Goal: Transaction & Acquisition: Purchase product/service

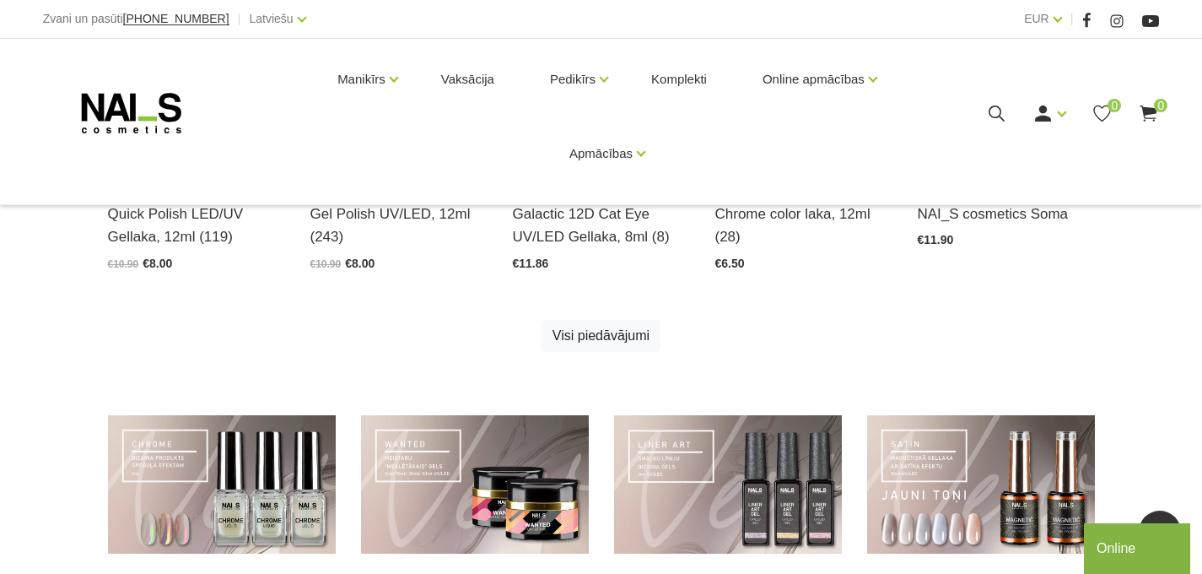
scroll to position [1025, 0]
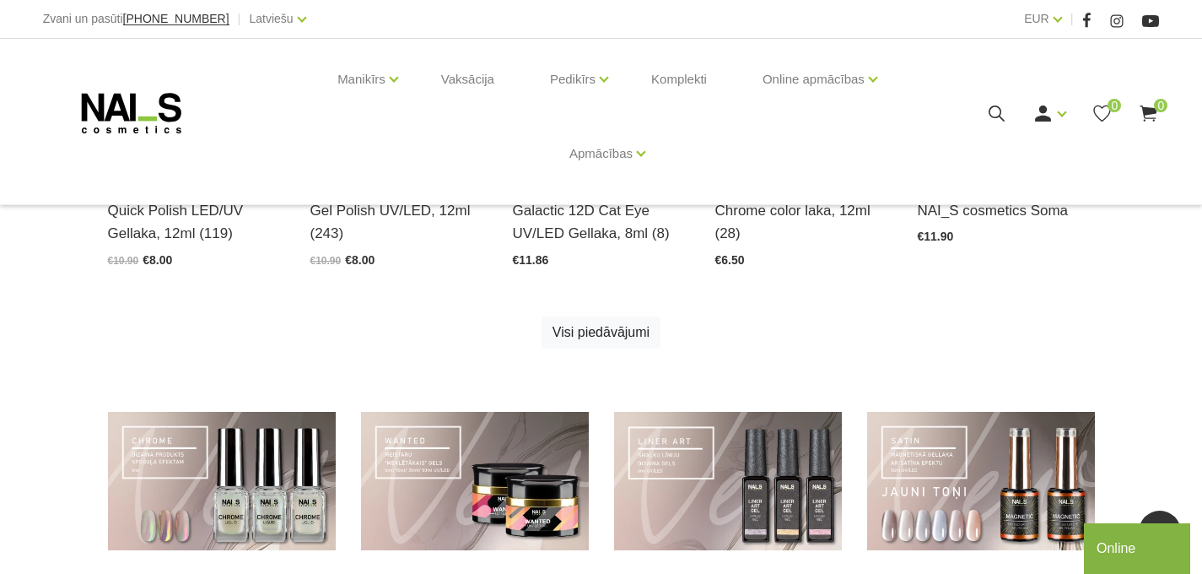
click at [997, 111] on icon at bounding box center [996, 113] width 21 height 21
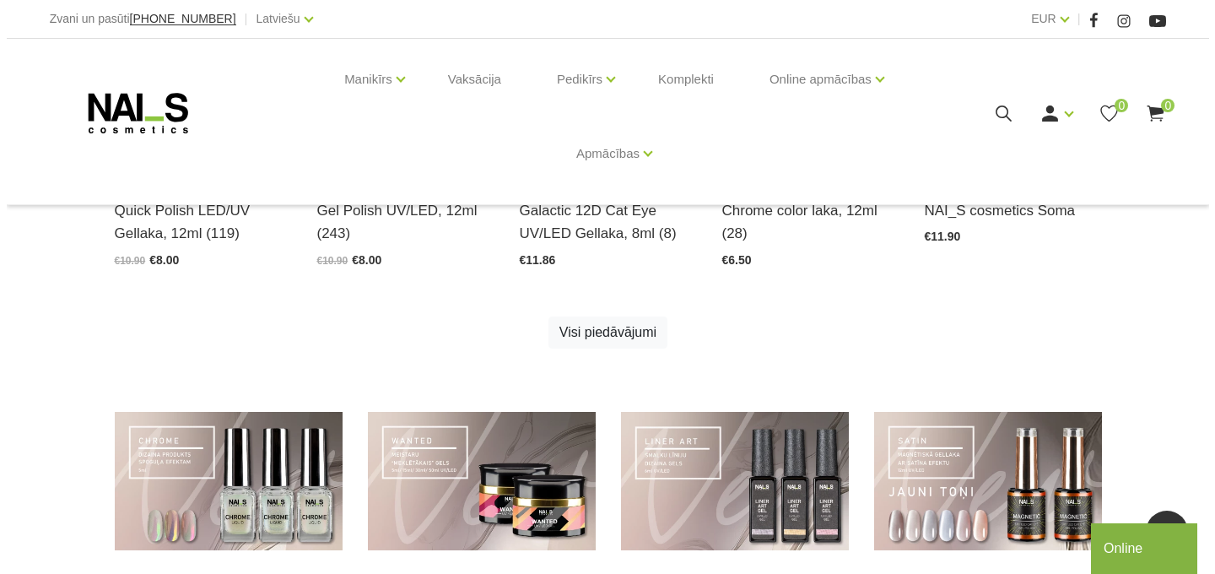
scroll to position [1029, 0]
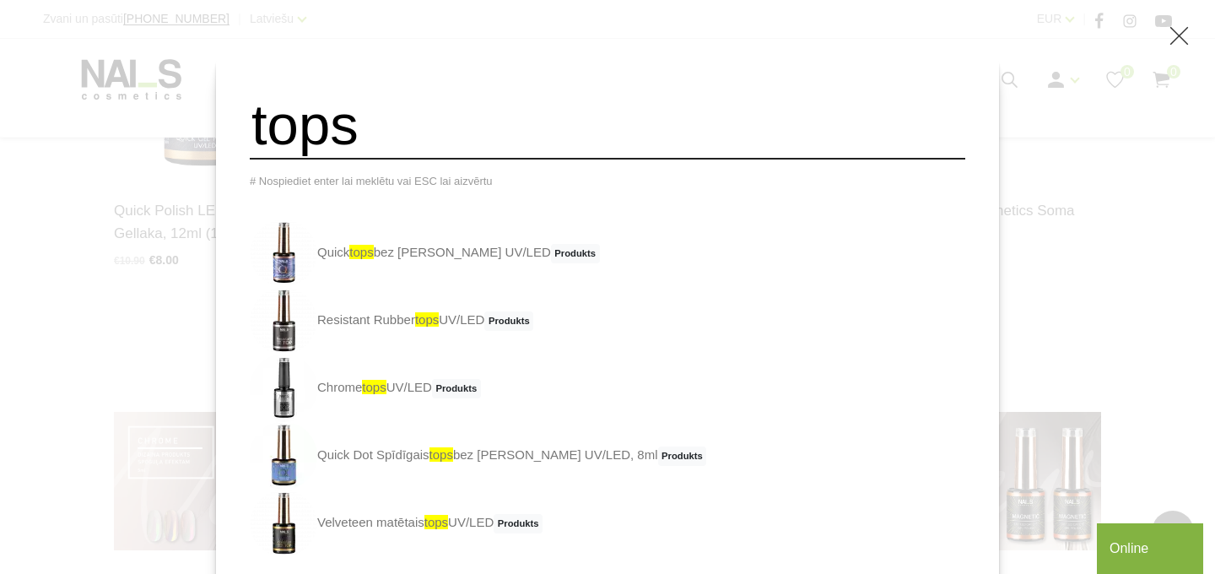
type input "tops"
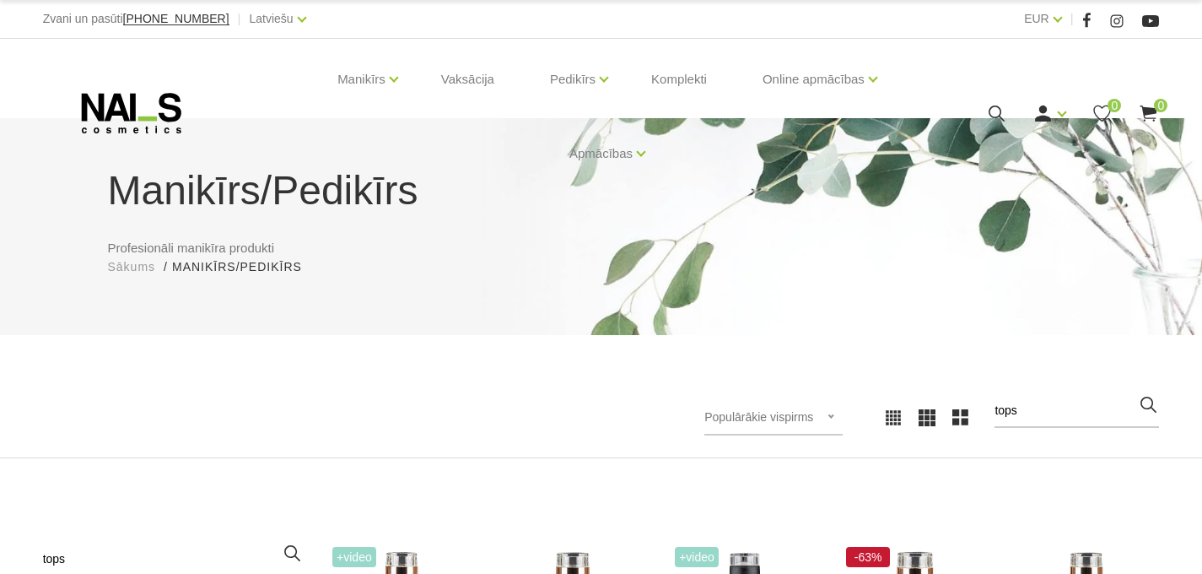
click at [994, 115] on icon at bounding box center [996, 113] width 21 height 21
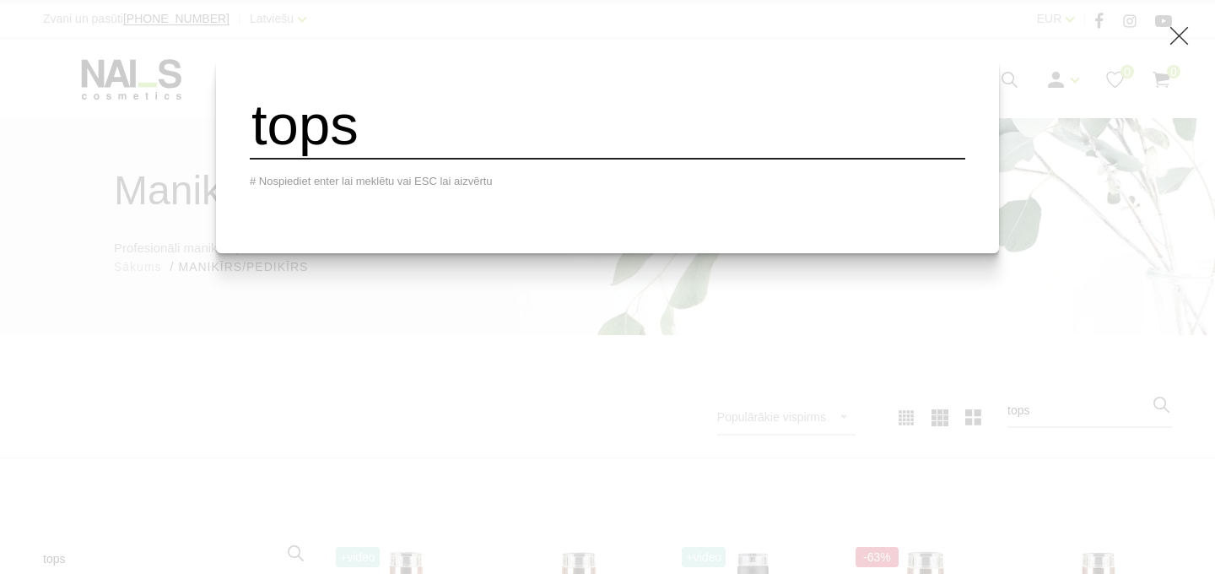
click at [550, 175] on div "# Nospiediet enter lai meklētu vai ESC lai aizvērtu" at bounding box center [608, 181] width 716 height 18
click at [494, 140] on input "tops" at bounding box center [608, 125] width 716 height 68
type input "t"
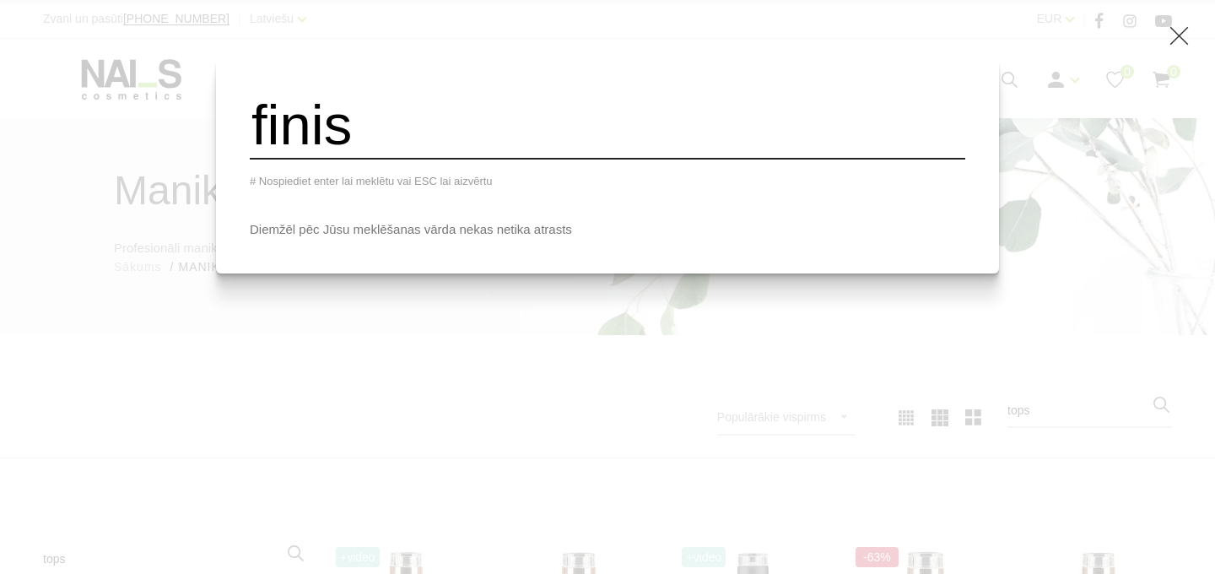
type input "finish"
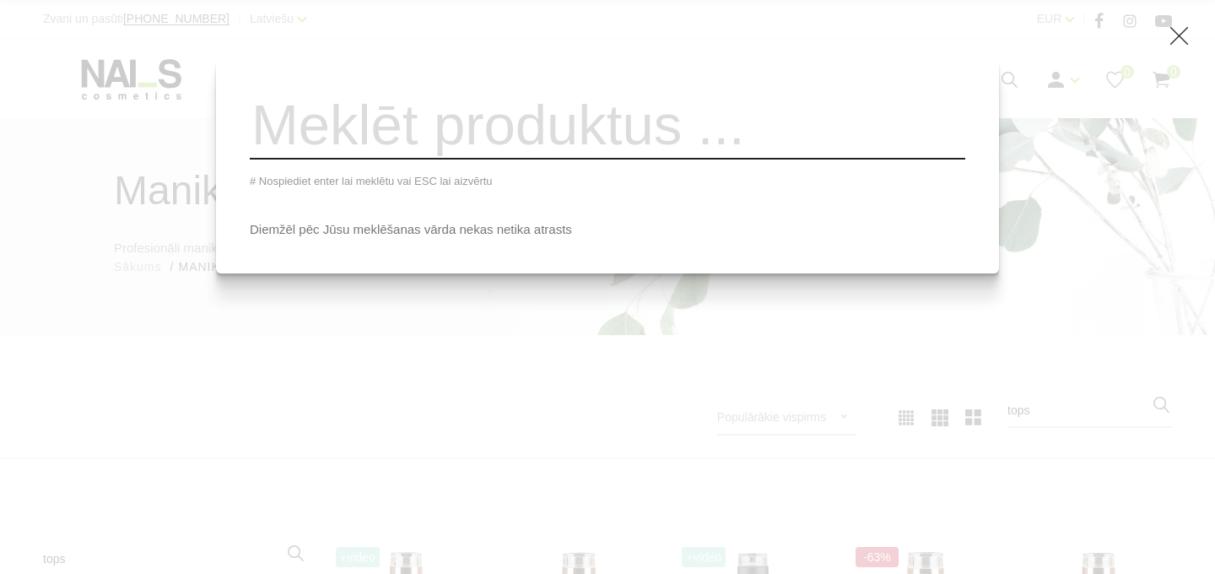
click at [1173, 41] on icon at bounding box center [1179, 35] width 21 height 21
